Goal: Download file/media

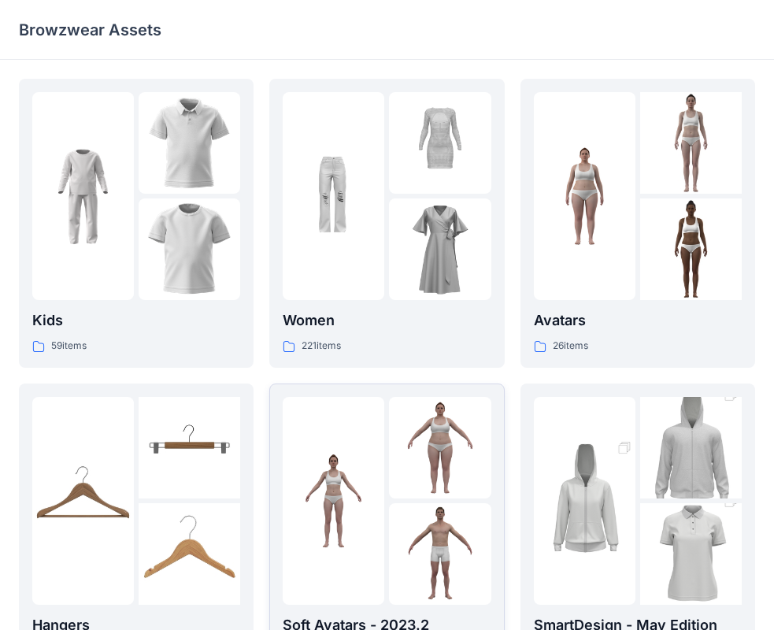
scroll to position [157, 0]
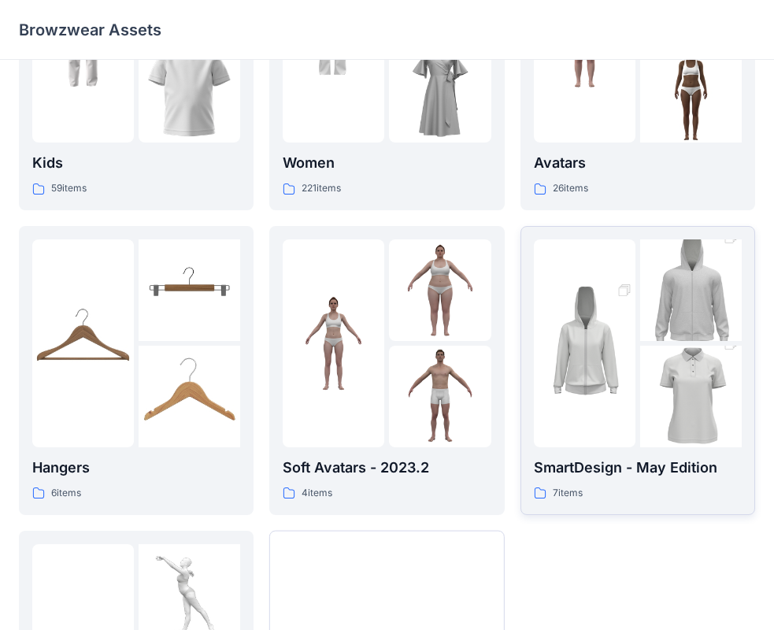
click at [676, 349] on img at bounding box center [691, 396] width 102 height 153
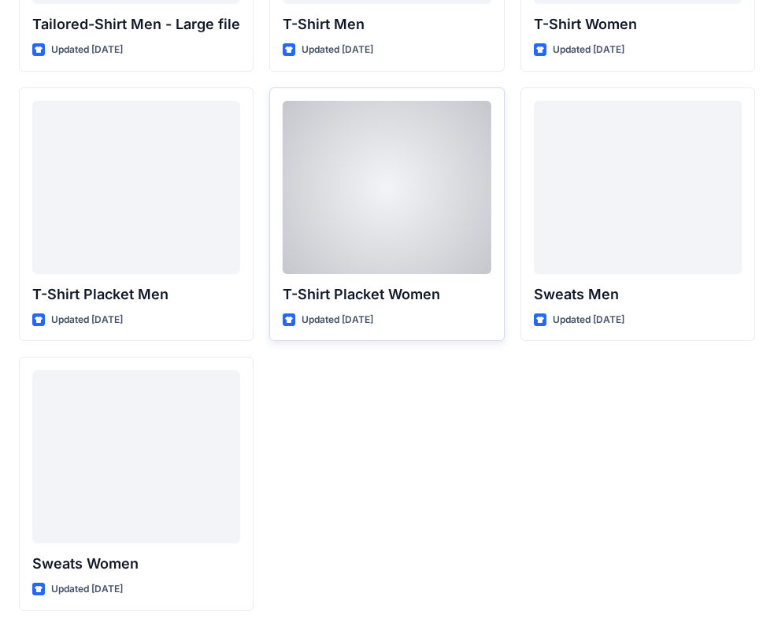
scroll to position [104, 0]
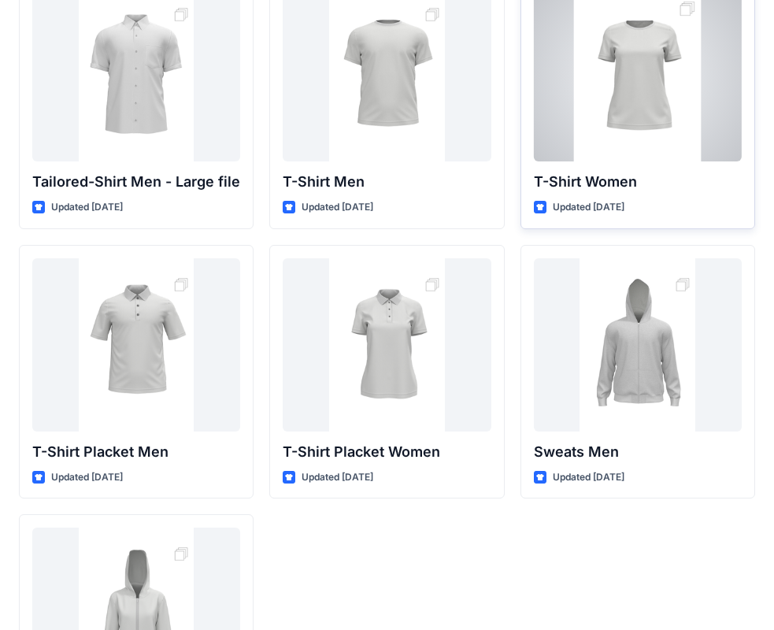
click at [633, 105] on div at bounding box center [638, 74] width 208 height 173
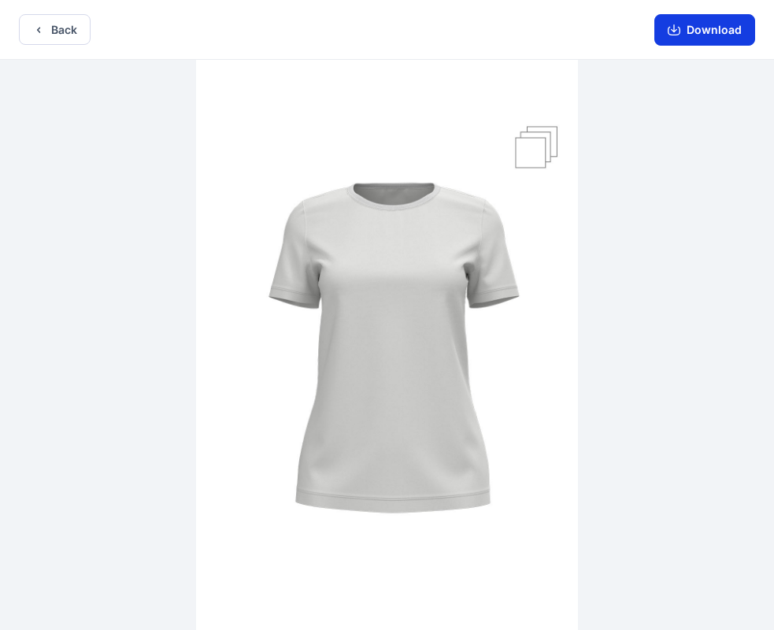
click at [684, 34] on button "Download" at bounding box center [704, 29] width 101 height 31
click at [704, 20] on button "Download" at bounding box center [704, 29] width 101 height 31
click at [463, 277] on img at bounding box center [387, 346] width 382 height 573
click at [726, 38] on button "Download" at bounding box center [704, 29] width 101 height 31
click at [707, 24] on button "Download" at bounding box center [704, 29] width 101 height 31
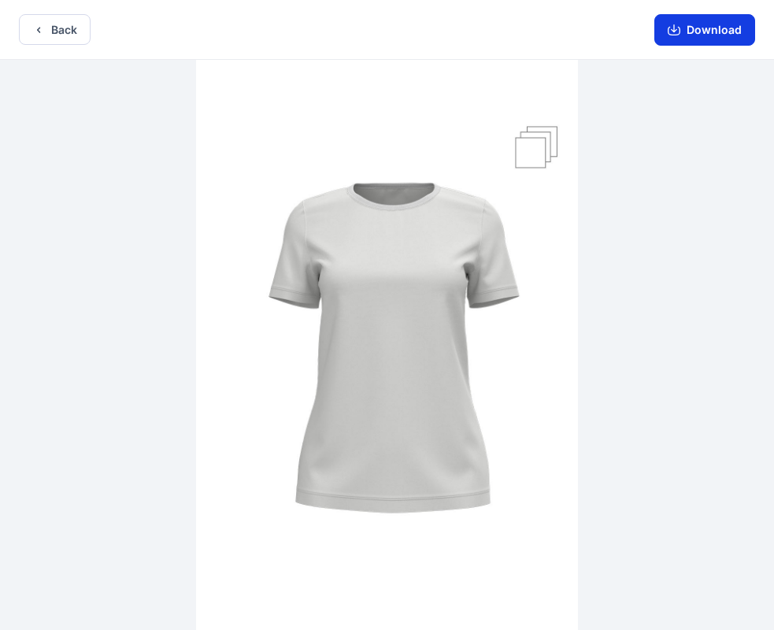
click at [678, 30] on icon "button" at bounding box center [674, 30] width 13 height 13
click at [74, 28] on button "Back" at bounding box center [55, 29] width 72 height 31
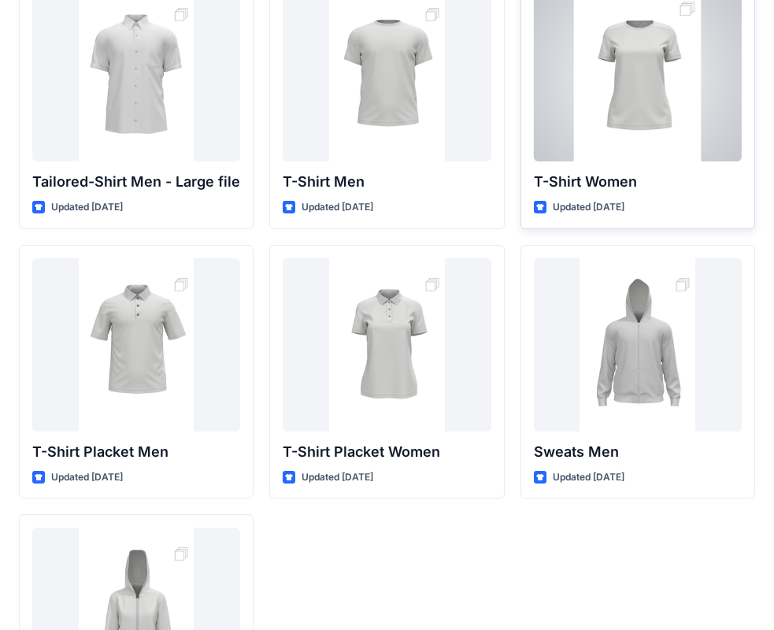
click at [646, 103] on div at bounding box center [638, 74] width 208 height 173
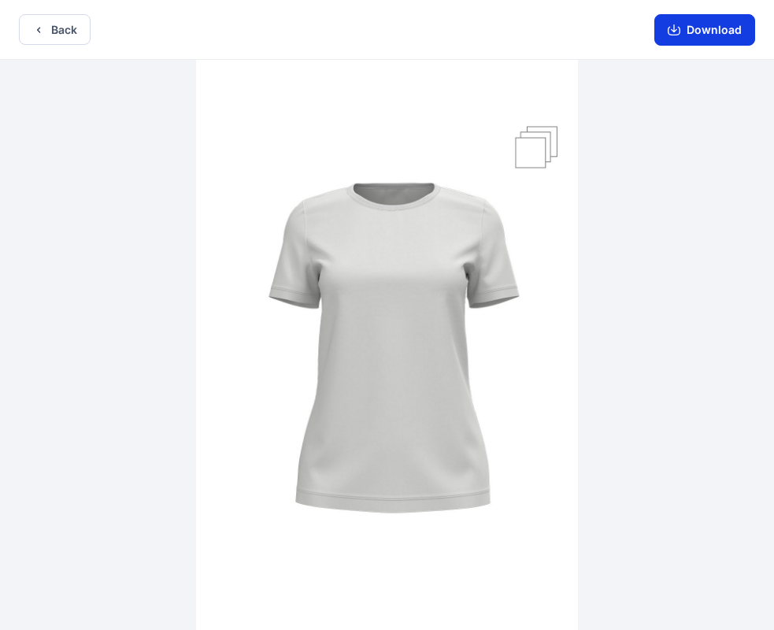
click at [675, 31] on icon "button" at bounding box center [674, 28] width 6 height 8
click at [679, 26] on icon "button" at bounding box center [674, 30] width 13 height 13
click at [700, 24] on button "Download" at bounding box center [704, 29] width 101 height 31
